Goal: Transaction & Acquisition: Subscribe to service/newsletter

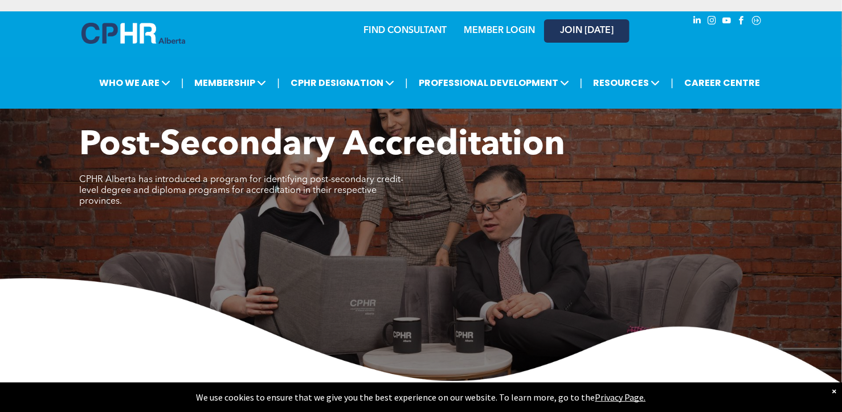
drag, startPoint x: 606, startPoint y: 44, endPoint x: 599, endPoint y: 36, distance: 9.7
click at [599, 36] on div "JOIN [DATE]" at bounding box center [580, 31] width 105 height 36
click at [599, 36] on link "JOIN [DATE]" at bounding box center [586, 30] width 85 height 23
click at [602, 38] on link "JOIN [DATE]" at bounding box center [586, 30] width 85 height 23
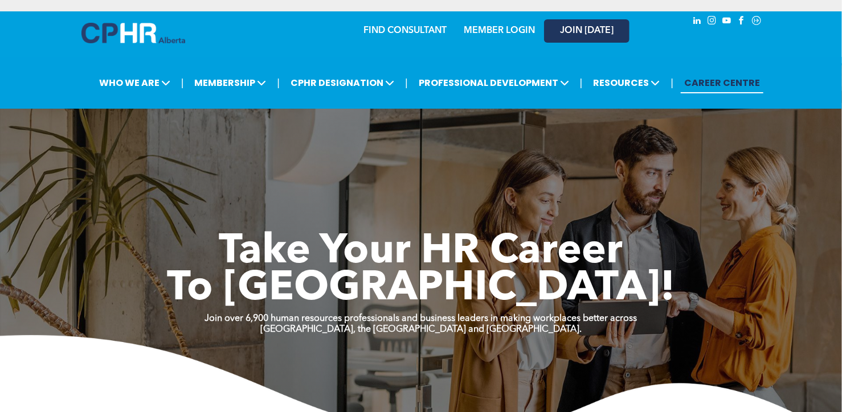
click at [571, 31] on span "JOIN [DATE]" at bounding box center [587, 31] width 54 height 11
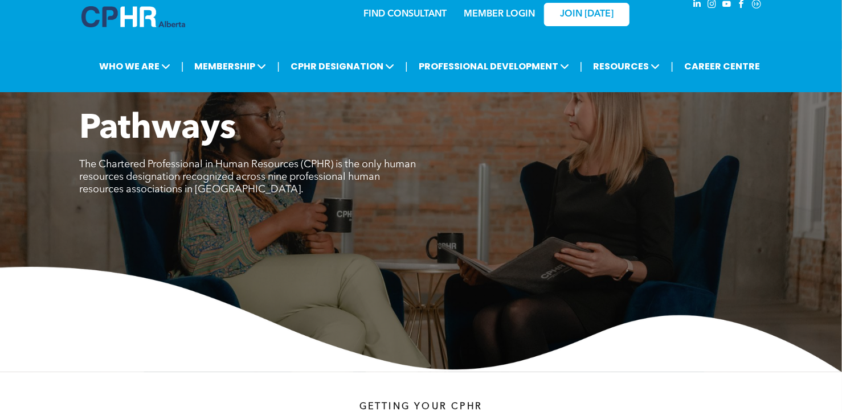
scroll to position [17, 0]
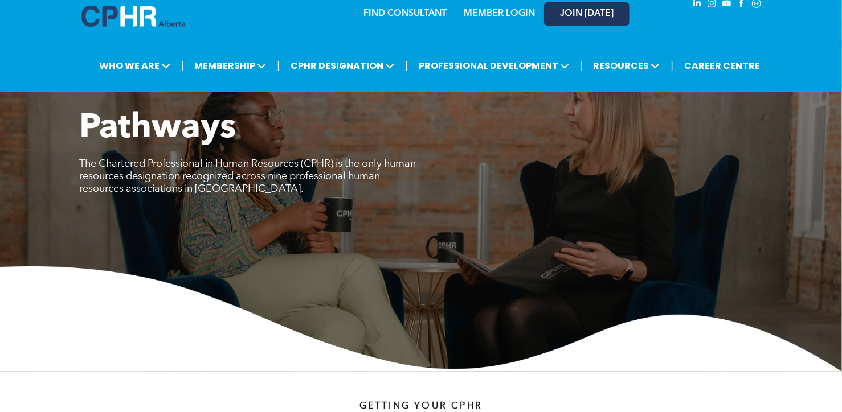
click at [565, 13] on span "JOIN [DATE]" at bounding box center [587, 14] width 54 height 11
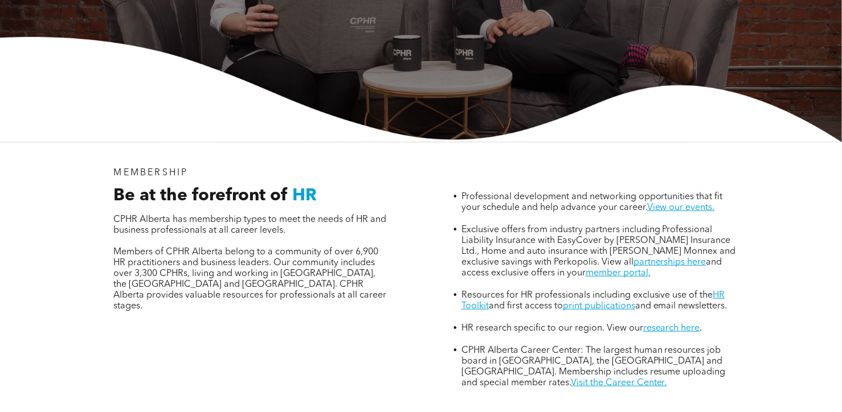
scroll to position [284, 0]
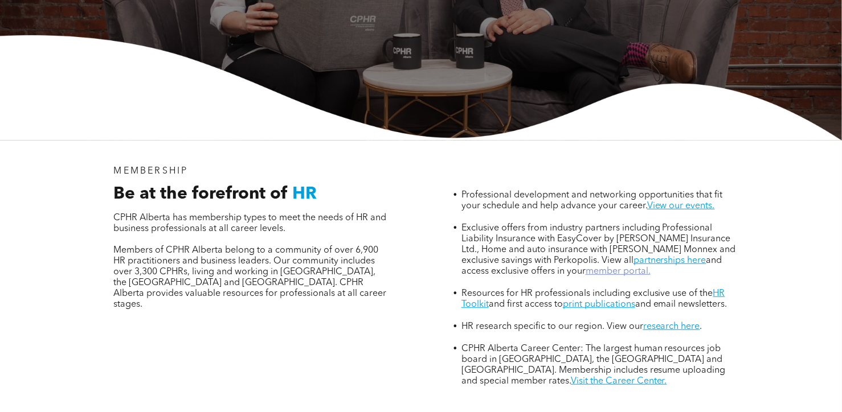
click at [606, 267] on link "member portal." at bounding box center [618, 271] width 65 height 9
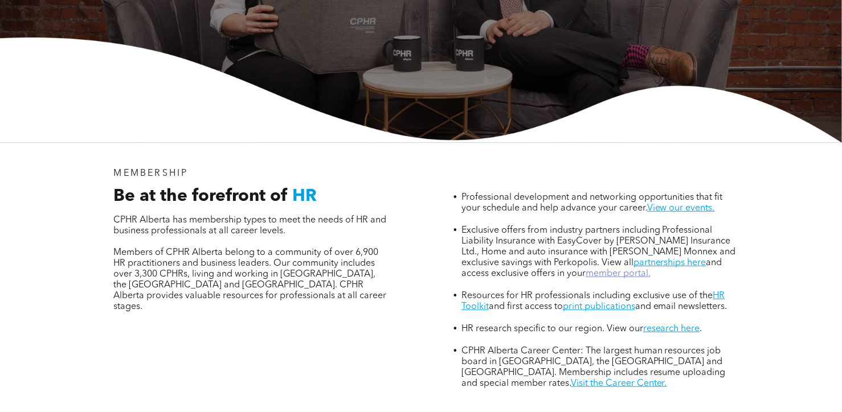
click at [590, 269] on link "member portal." at bounding box center [618, 273] width 65 height 9
click at [608, 269] on link "member portal." at bounding box center [618, 273] width 65 height 9
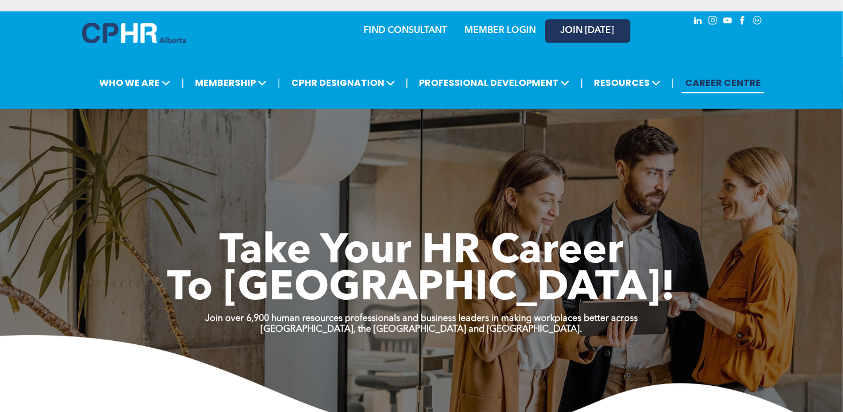
click at [565, 35] on span "JOIN [DATE]" at bounding box center [588, 31] width 54 height 11
